Goal: Task Accomplishment & Management: Manage account settings

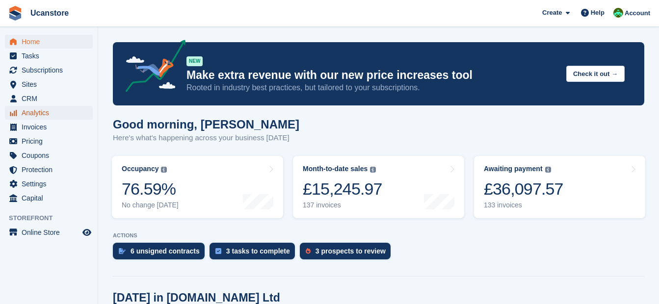
click at [35, 113] on span "Analytics" at bounding box center [51, 113] width 59 height 14
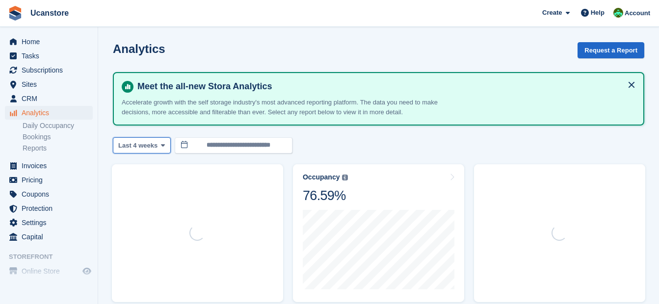
click at [149, 146] on span "Last 4 weeks" at bounding box center [137, 146] width 39 height 10
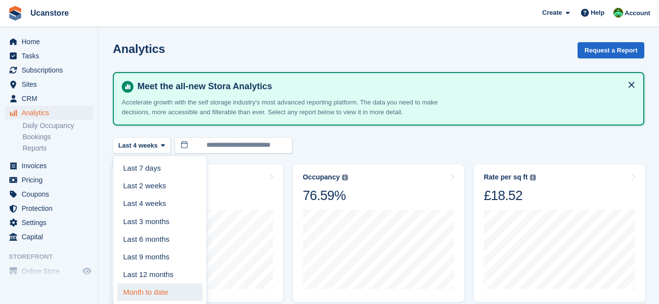
click at [153, 292] on link "Month to date" at bounding box center [159, 292] width 85 height 18
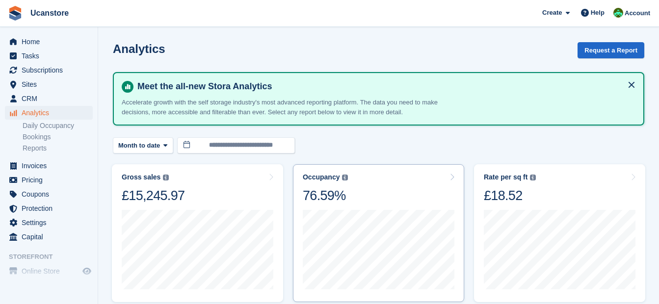
scroll to position [49, 0]
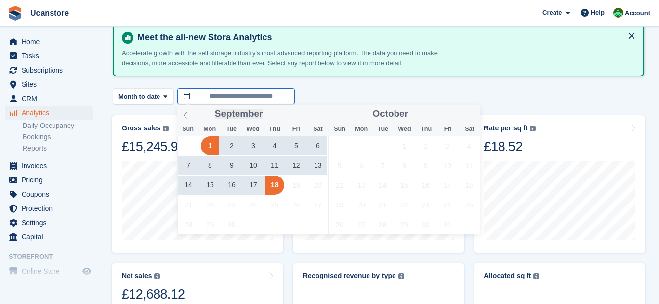
click at [247, 102] on input "**********" at bounding box center [236, 96] width 118 height 16
click at [186, 115] on icon at bounding box center [185, 115] width 7 height 7
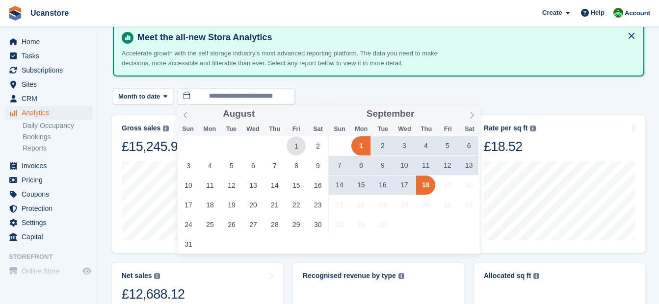
click at [297, 142] on span "1" at bounding box center [295, 145] width 19 height 19
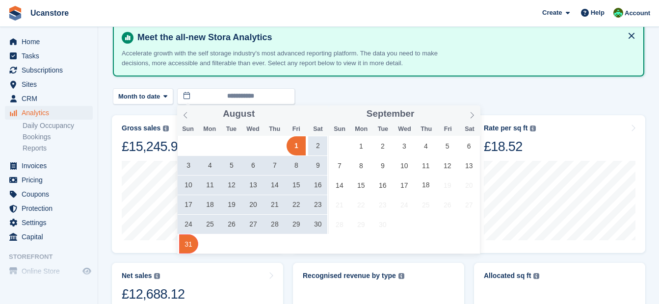
click at [193, 239] on span "31" at bounding box center [188, 243] width 19 height 19
type input "**********"
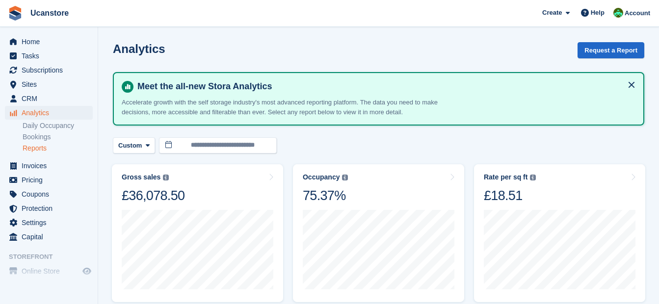
click at [36, 148] on link "Reports" at bounding box center [58, 148] width 70 height 9
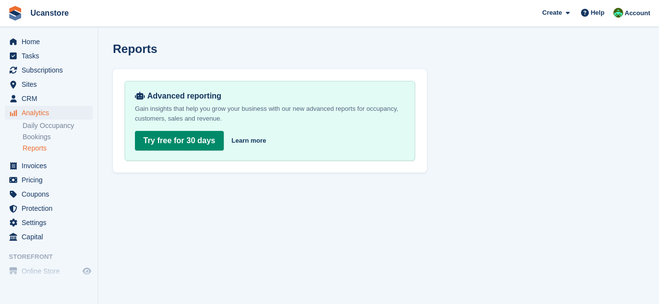
click at [38, 131] on ul "Daily Occupancy Bookings Reports" at bounding box center [60, 137] width 75 height 34
click at [40, 139] on link "Bookings" at bounding box center [58, 136] width 70 height 9
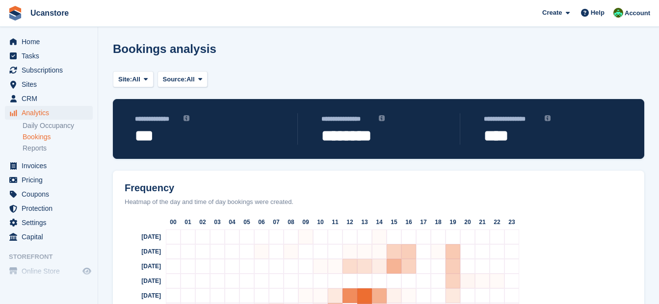
scroll to position [61, 0]
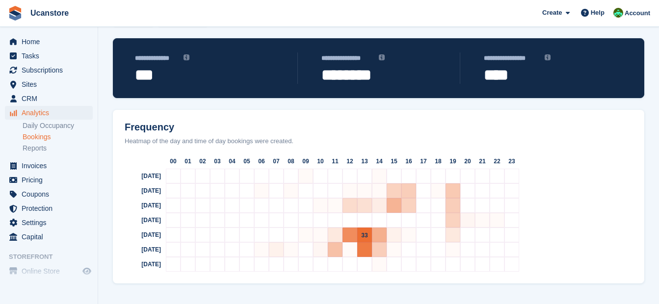
click at [365, 232] on span "33" at bounding box center [364, 235] width 6 height 7
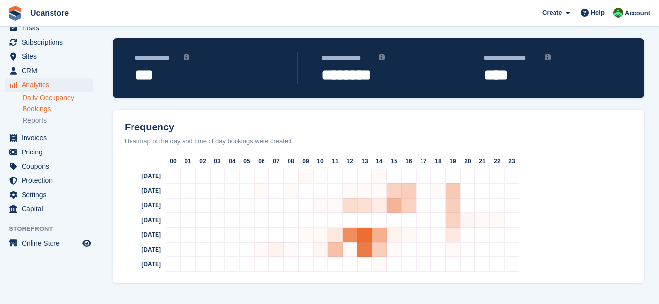
click at [54, 96] on link "Daily Occupancy" at bounding box center [58, 97] width 70 height 9
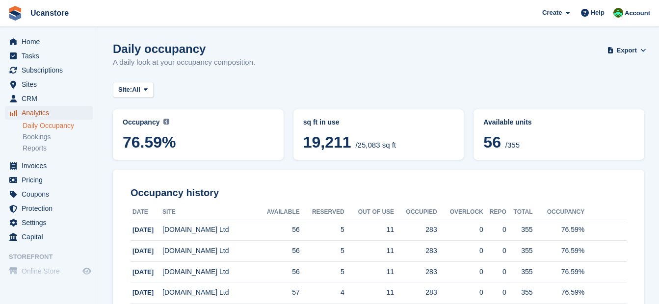
click at [29, 113] on span "Analytics" at bounding box center [51, 113] width 59 height 14
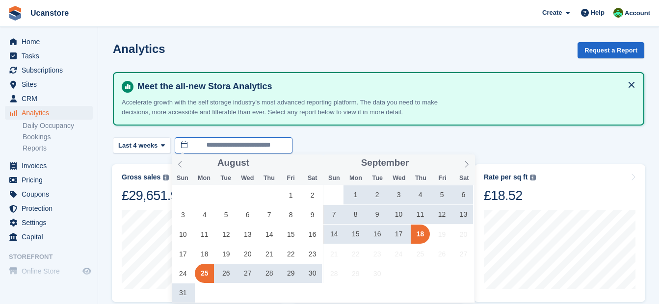
click at [224, 143] on input "**********" at bounding box center [234, 145] width 118 height 16
click at [287, 194] on span "1" at bounding box center [290, 194] width 19 height 19
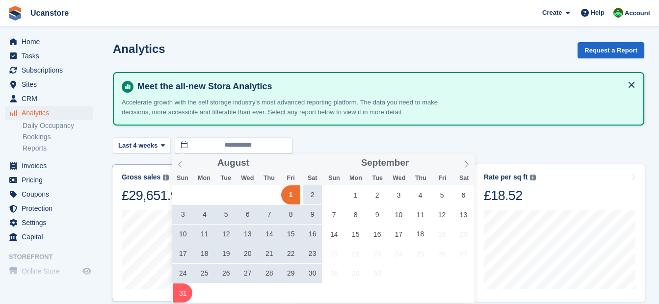
click at [184, 296] on span "31" at bounding box center [182, 292] width 19 height 19
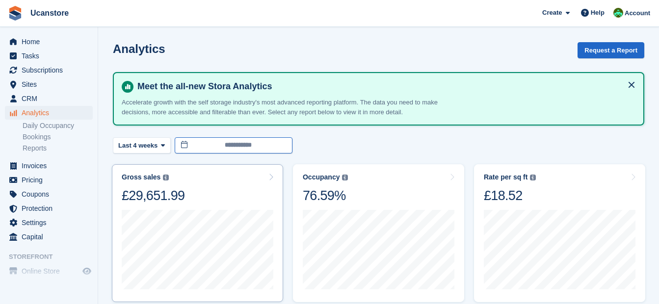
type input "**********"
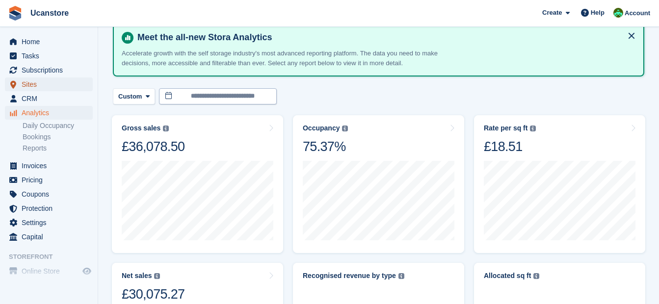
scroll to position [98, 0]
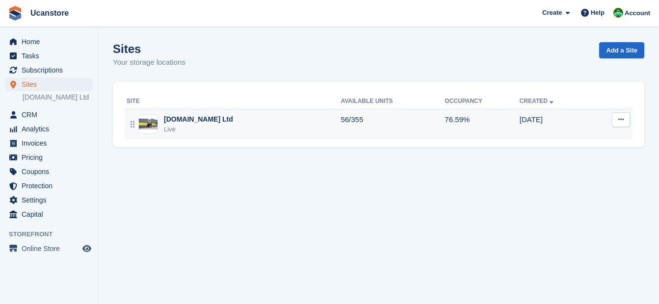
click at [253, 124] on div "Ucanstore.com Ltd Live" at bounding box center [234, 124] width 214 height 20
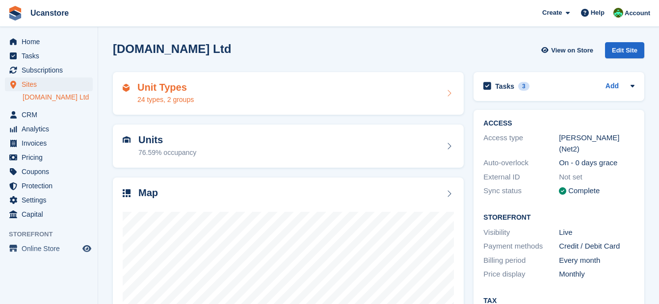
click at [225, 93] on div "Unit Types 24 types, 2 groups" at bounding box center [288, 94] width 331 height 24
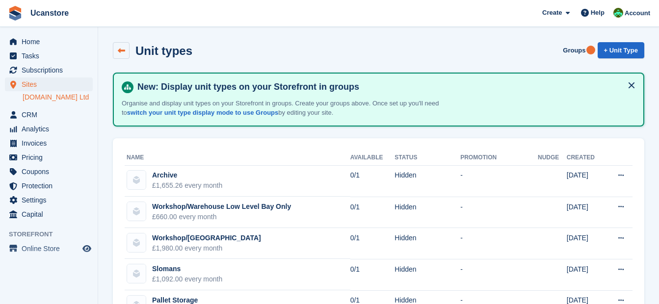
click at [124, 52] on icon at bounding box center [121, 50] width 7 height 7
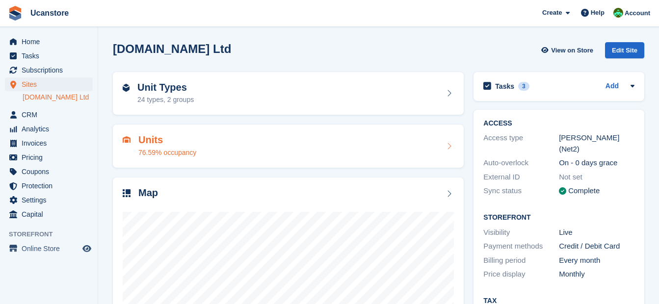
click at [221, 132] on div "Units 76.59% occupancy" at bounding box center [288, 146] width 351 height 43
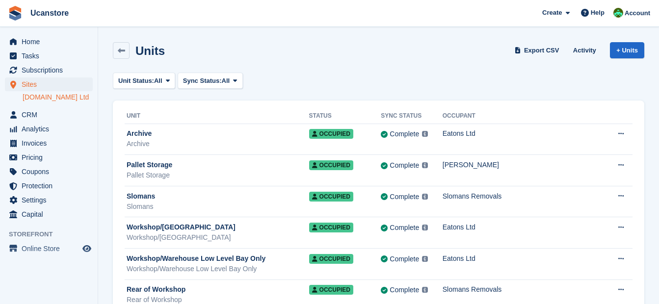
click at [219, 81] on span "Sync Status:" at bounding box center [202, 81] width 39 height 10
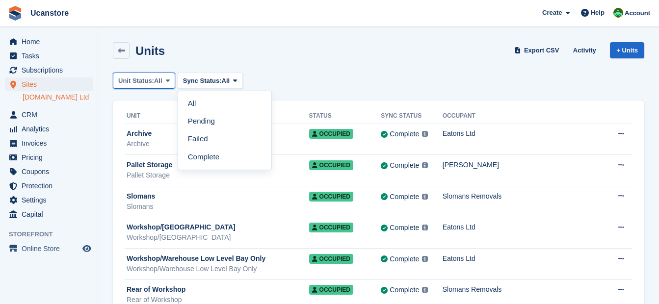
click at [161, 81] on span "All" at bounding box center [158, 81] width 8 height 10
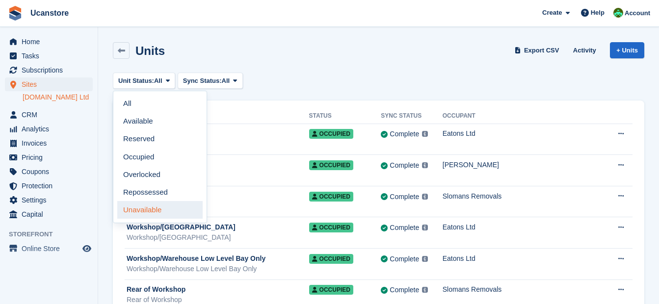
click at [152, 209] on link "Unavailable" at bounding box center [159, 210] width 85 height 18
